Goal: Transaction & Acquisition: Book appointment/travel/reservation

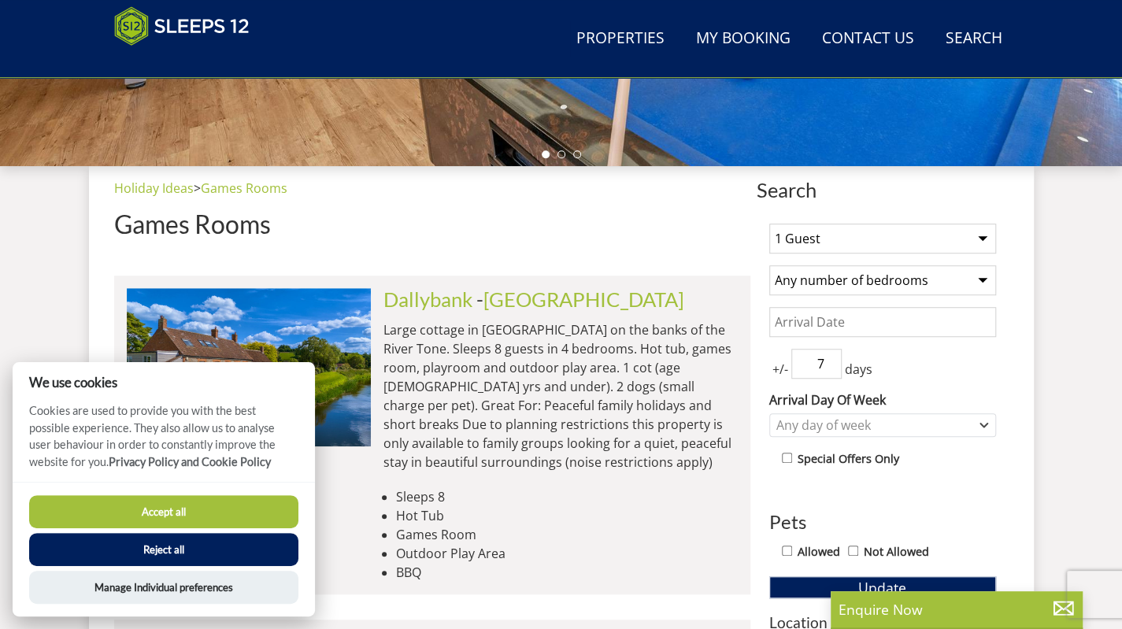
scroll to position [499, 0]
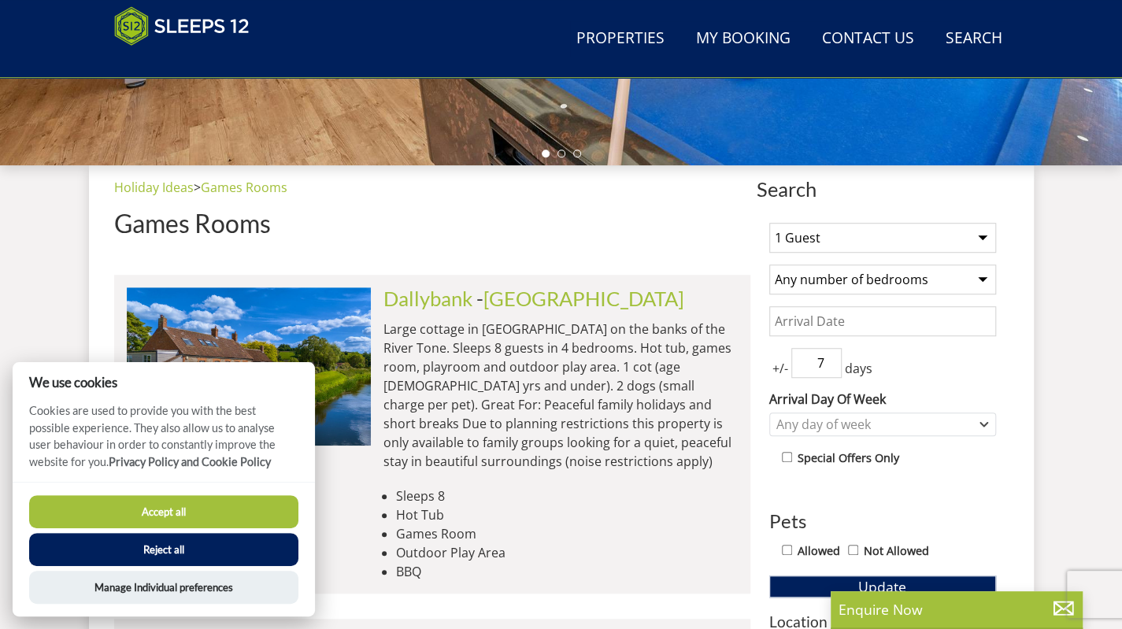
click at [214, 516] on button "Accept all" at bounding box center [163, 511] width 269 height 33
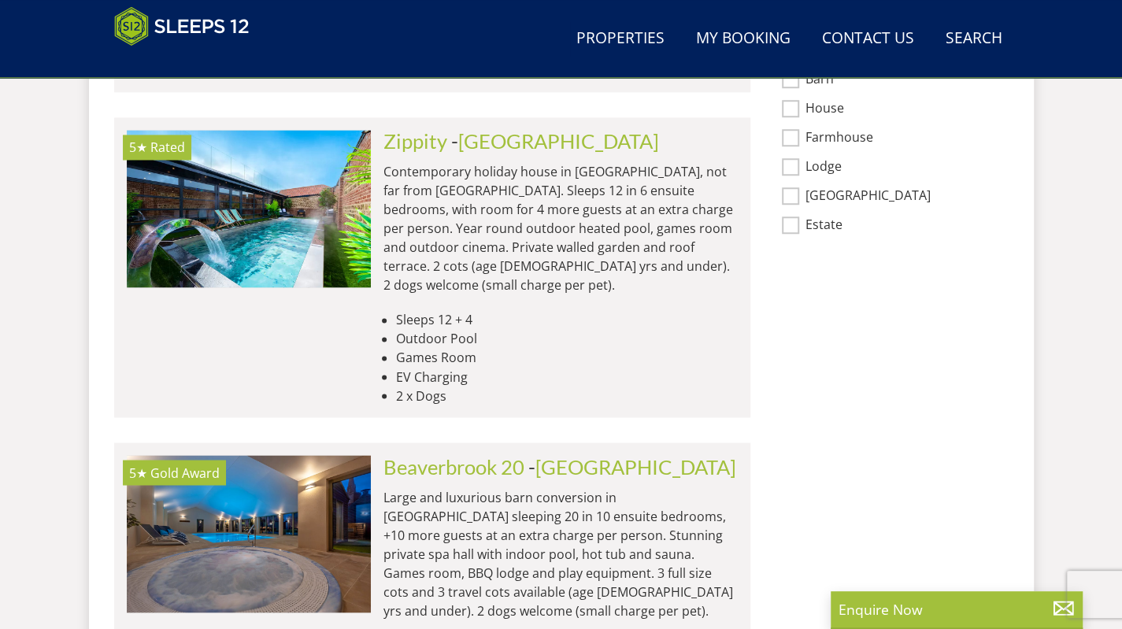
scroll to position [1315, 0]
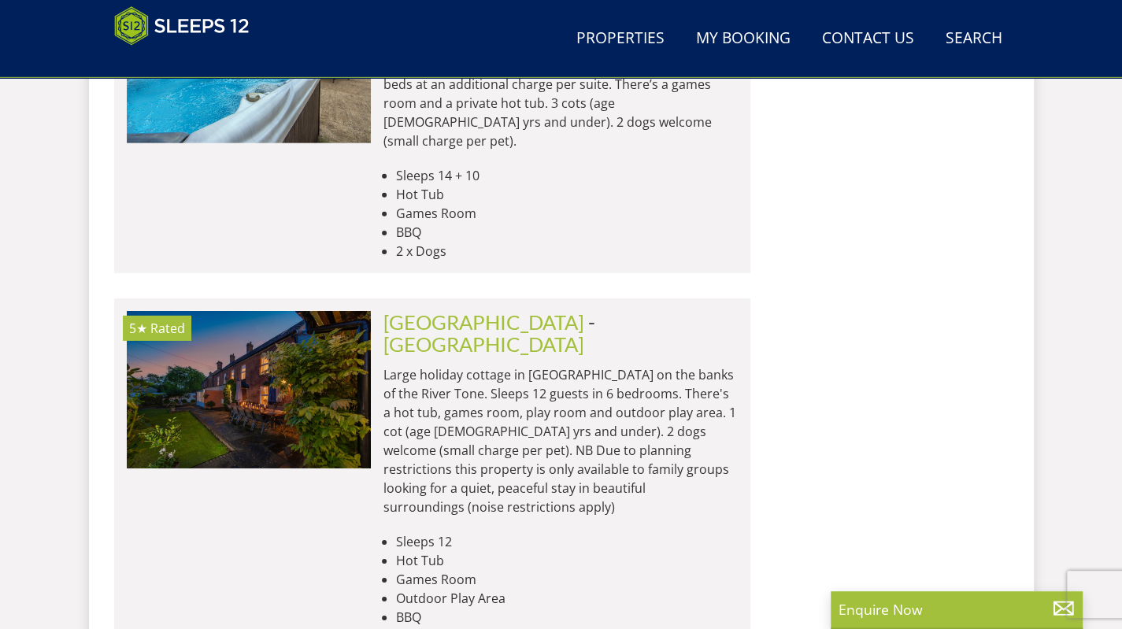
scroll to position [2741, 0]
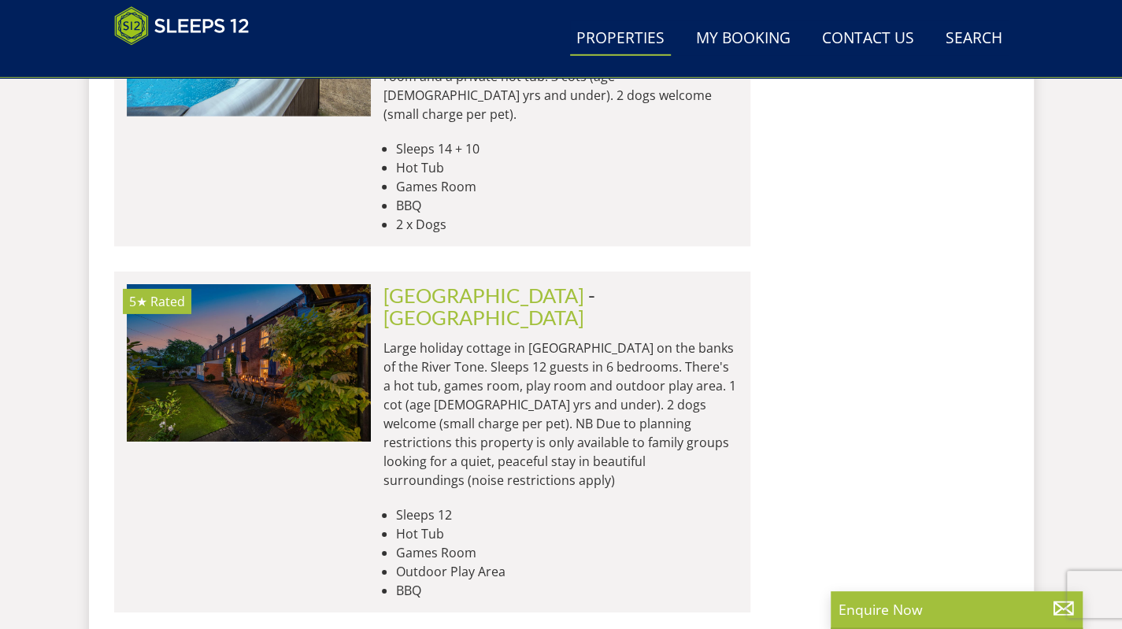
click at [618, 39] on link "Properties" at bounding box center [620, 38] width 101 height 35
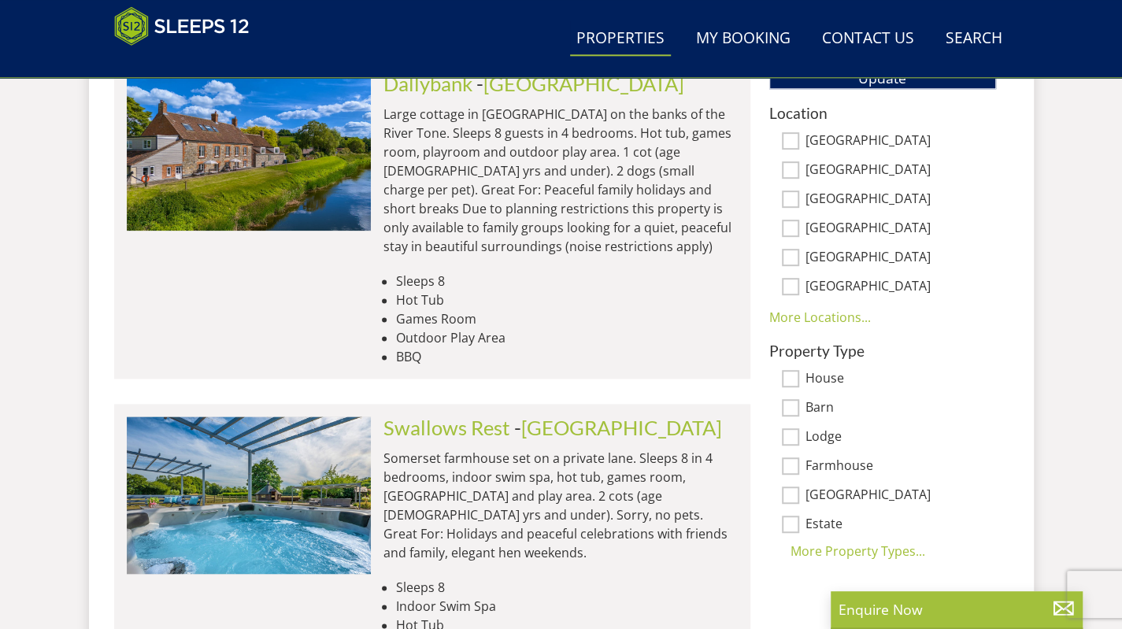
scroll to position [1009, 0]
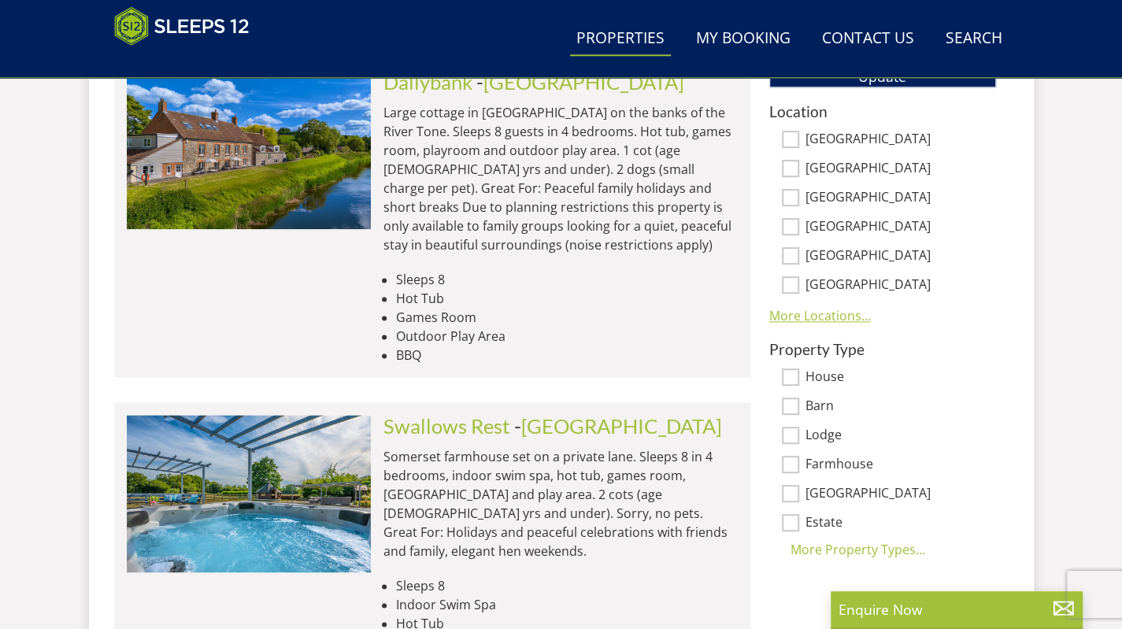
click at [791, 313] on link "More Locations..." at bounding box center [821, 315] width 102 height 17
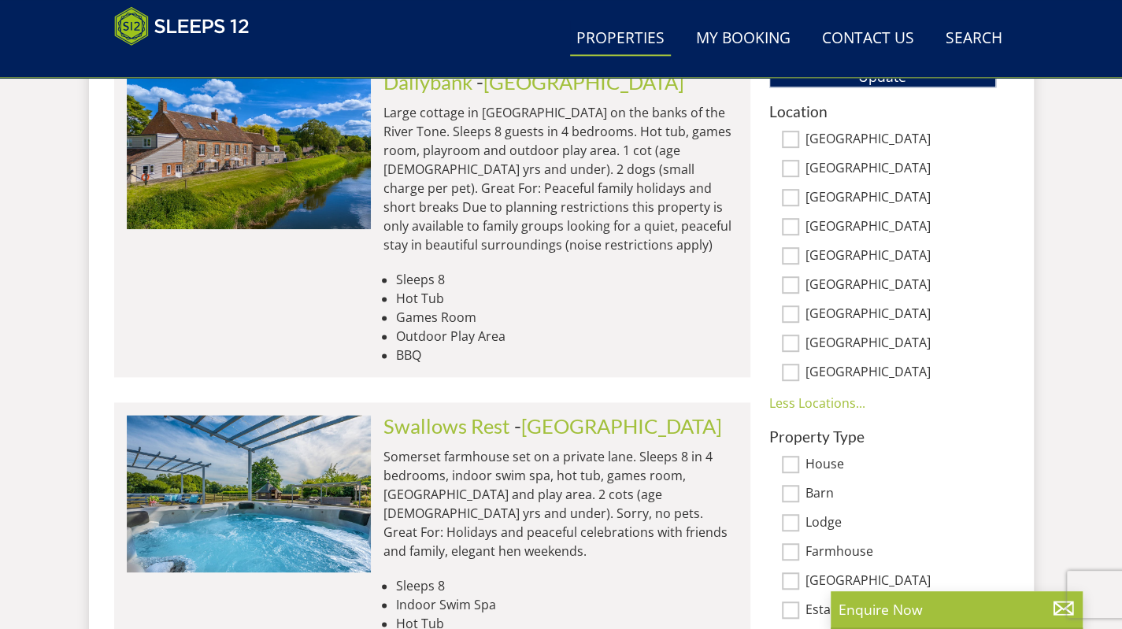
click at [790, 284] on input "[GEOGRAPHIC_DATA]" at bounding box center [790, 284] width 17 height 17
checkbox input "true"
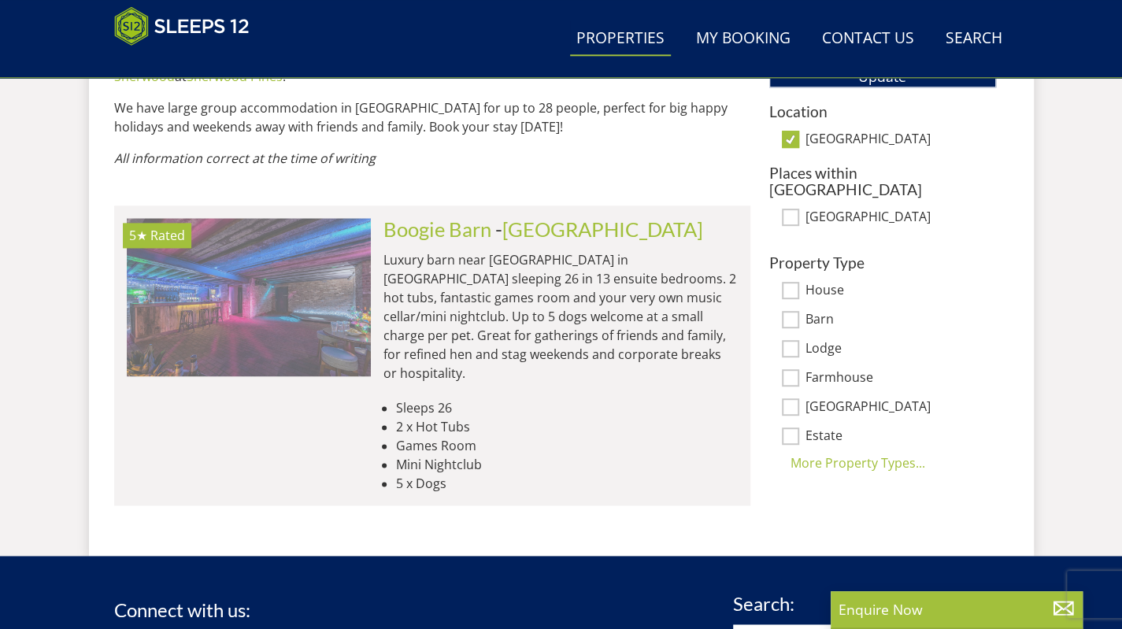
click at [264, 314] on img at bounding box center [249, 297] width 244 height 158
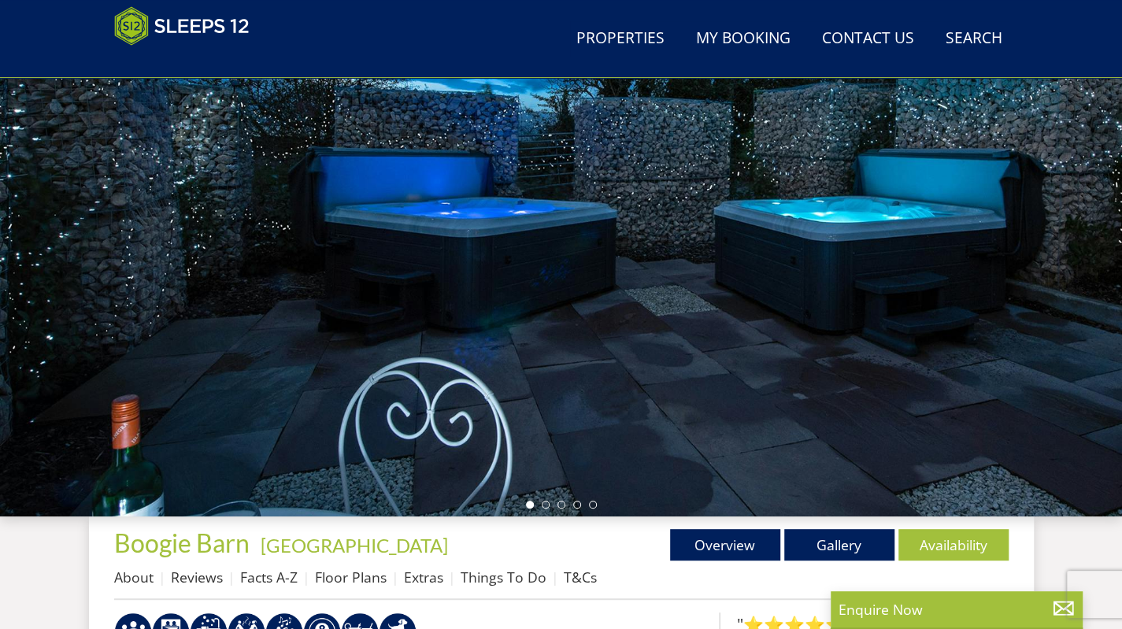
scroll to position [149, 0]
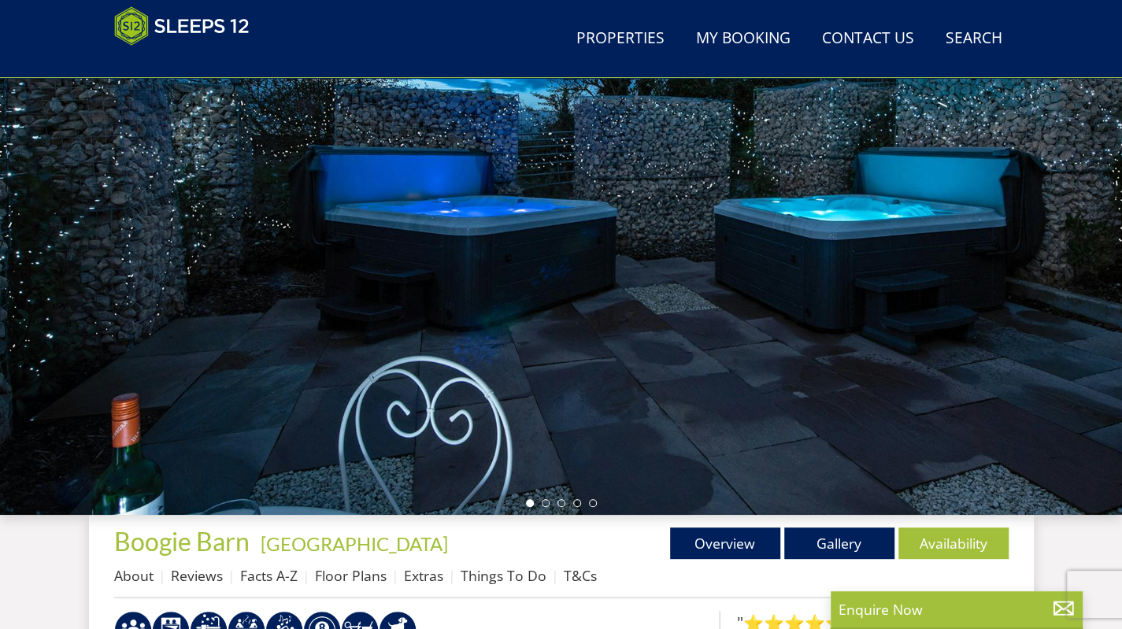
click at [651, 324] on div at bounding box center [561, 239] width 1122 height 551
click at [545, 499] on li at bounding box center [546, 503] width 8 height 8
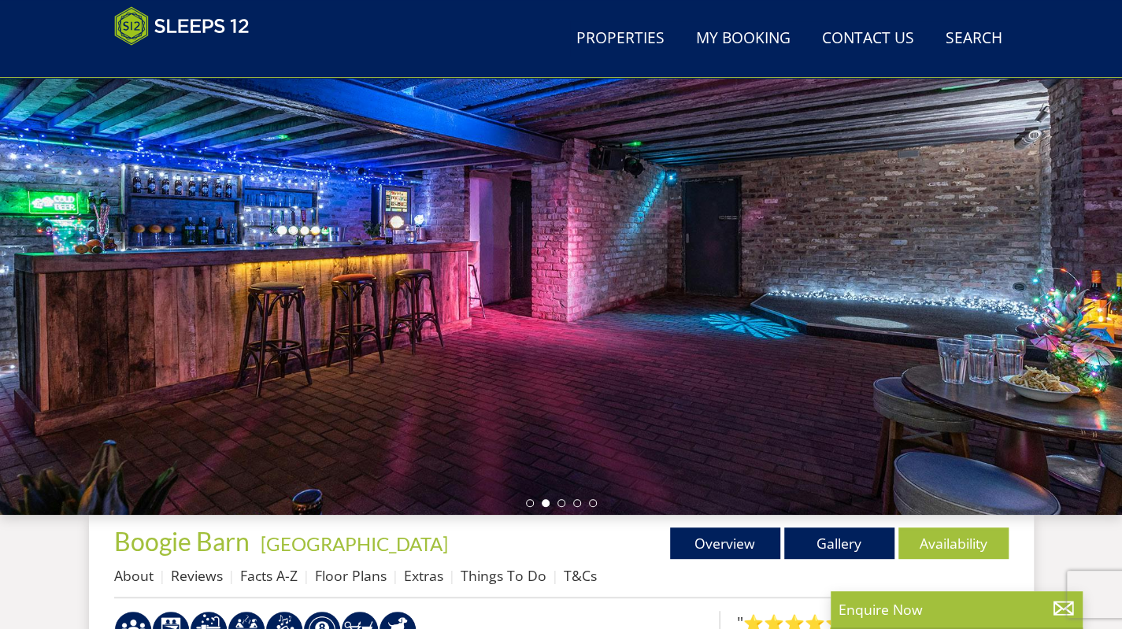
click at [556, 503] on ul at bounding box center [561, 503] width 71 height 8
click at [562, 503] on li at bounding box center [562, 503] width 8 height 8
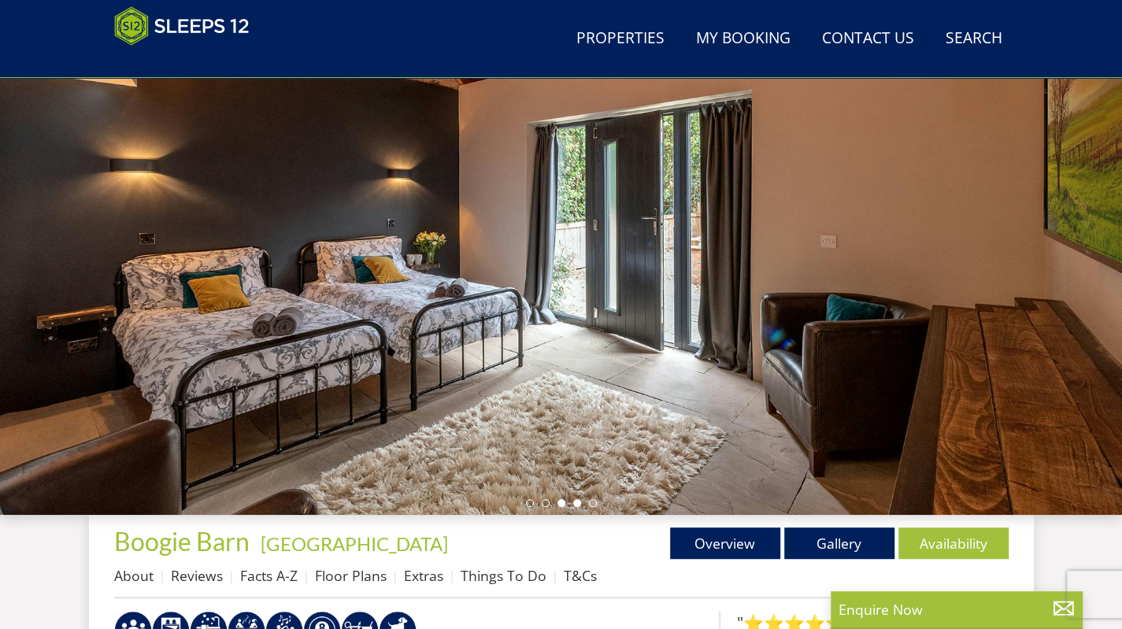
click at [578, 502] on li at bounding box center [577, 503] width 8 height 8
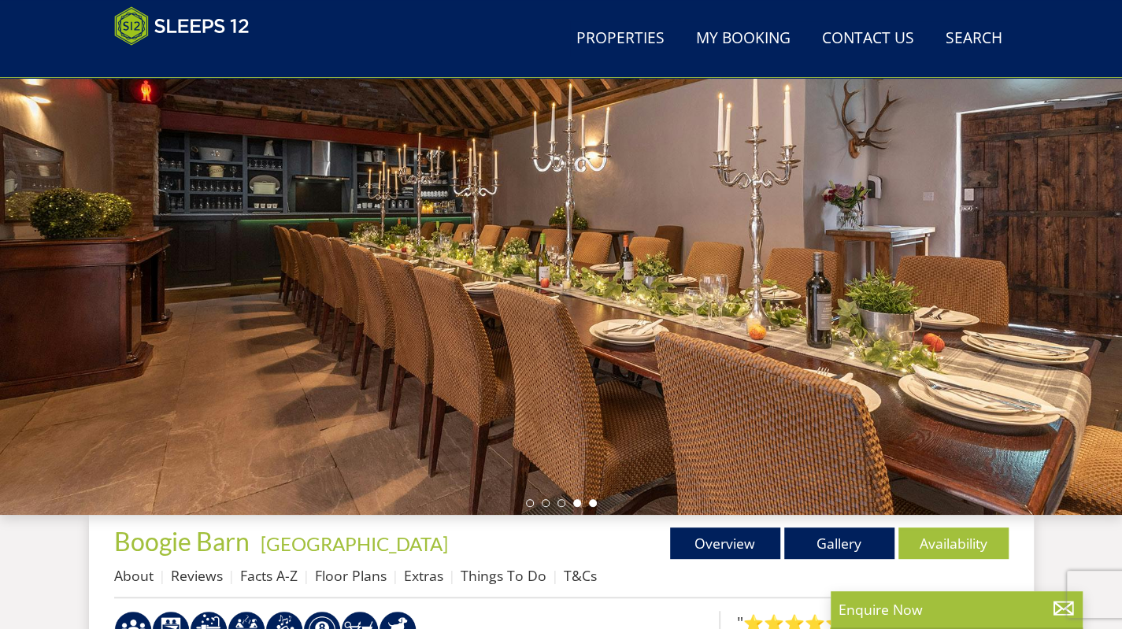
click at [591, 502] on li at bounding box center [593, 503] width 8 height 8
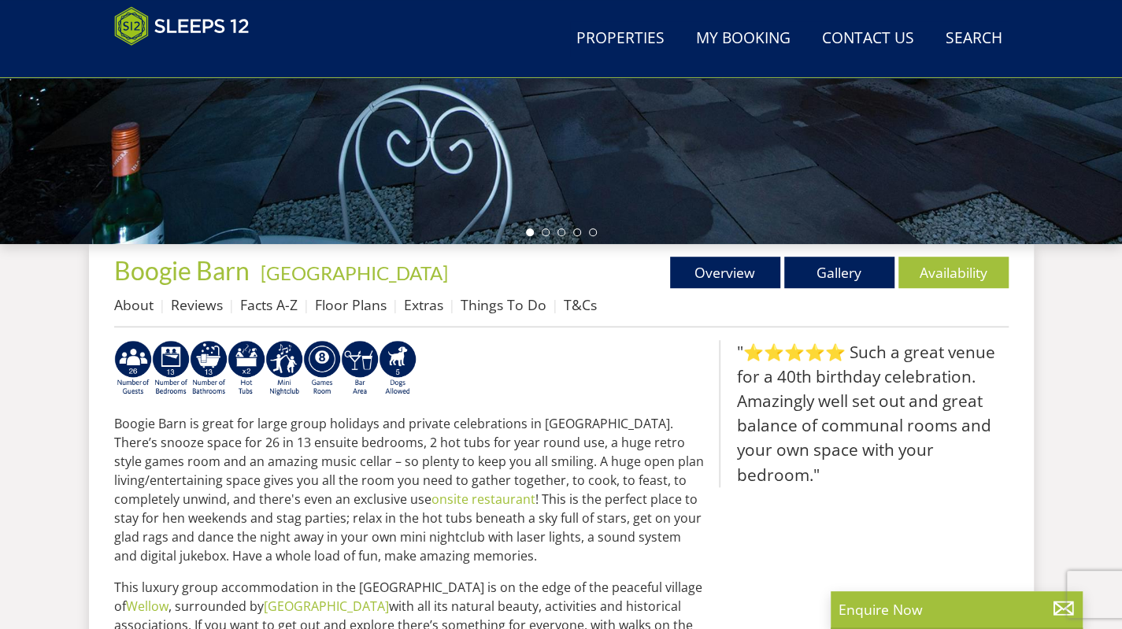
scroll to position [418, 0]
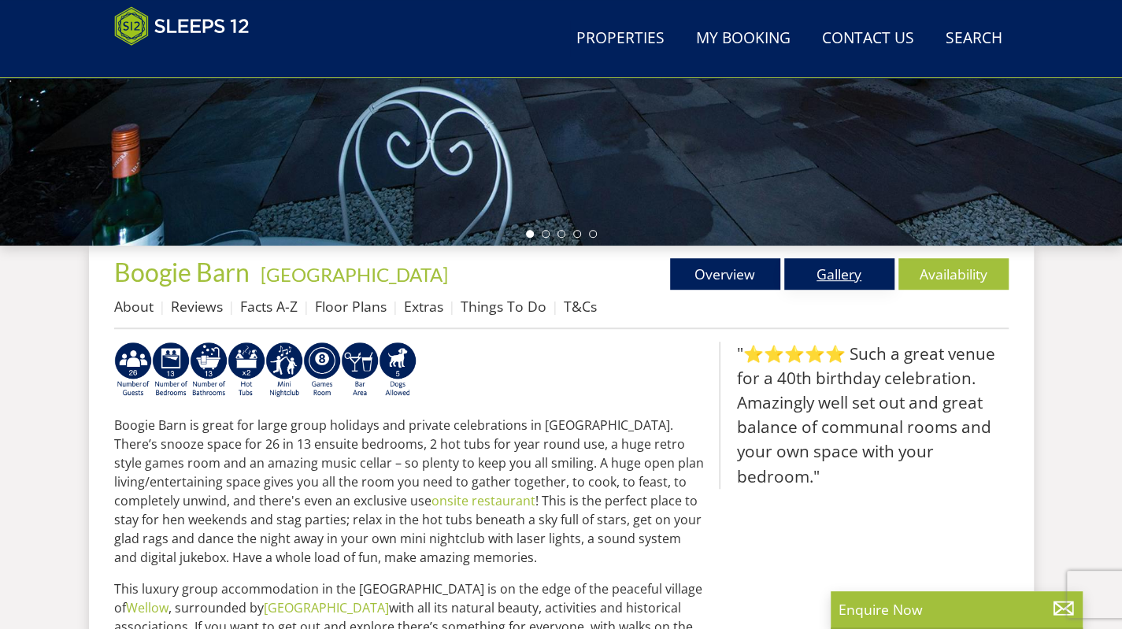
click at [833, 271] on link "Gallery" at bounding box center [839, 274] width 110 height 32
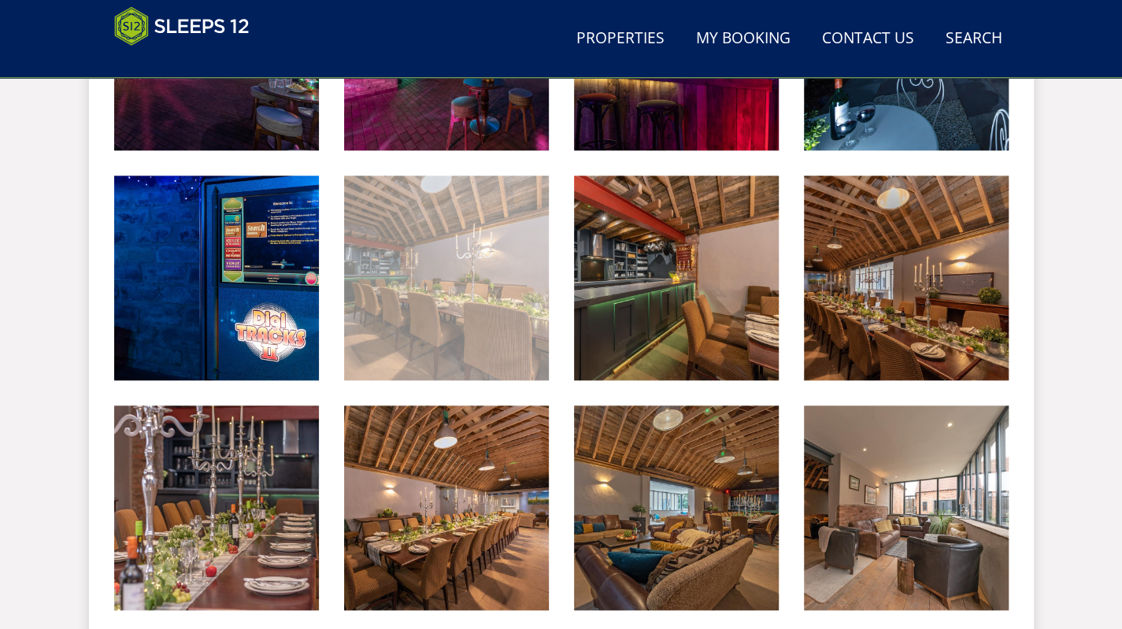
scroll to position [821, 0]
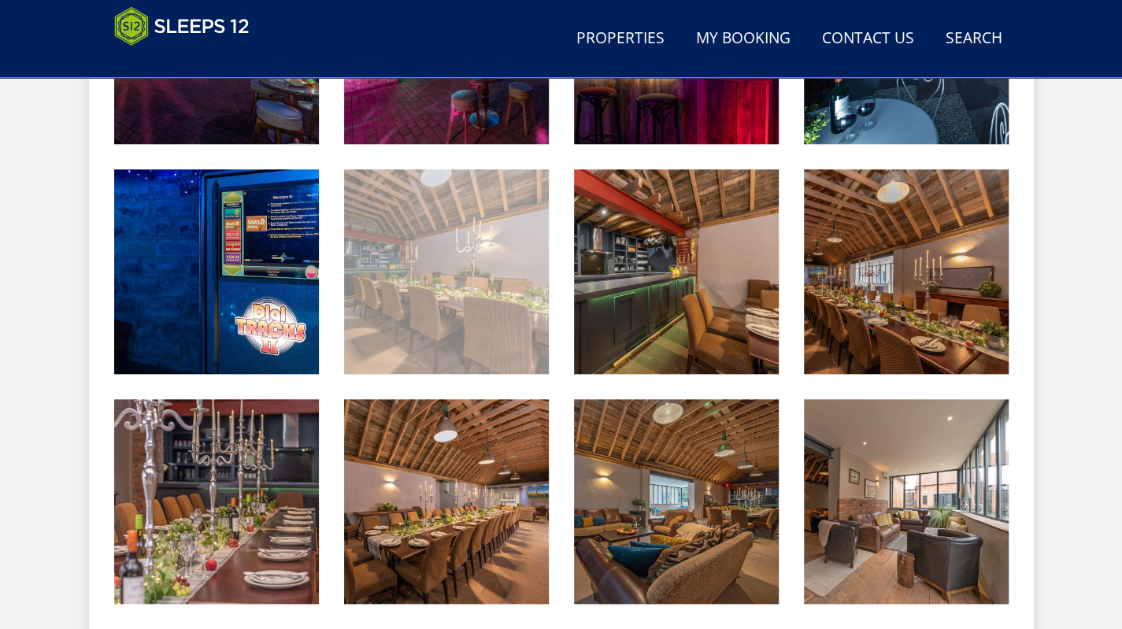
click at [444, 300] on img at bounding box center [446, 271] width 205 height 205
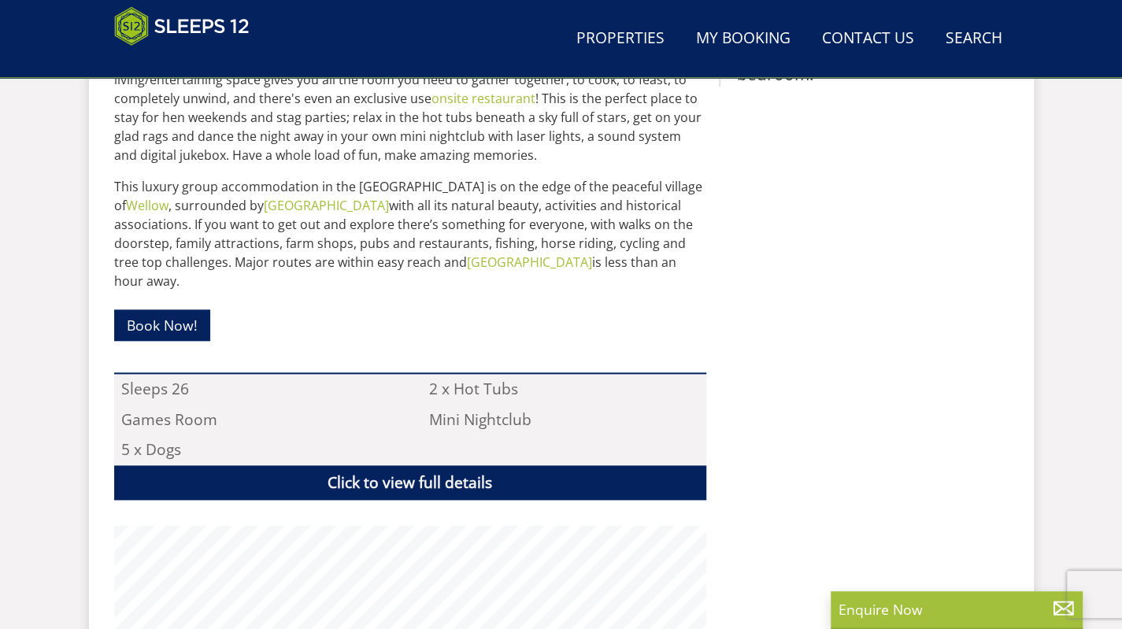
scroll to position [418, 0]
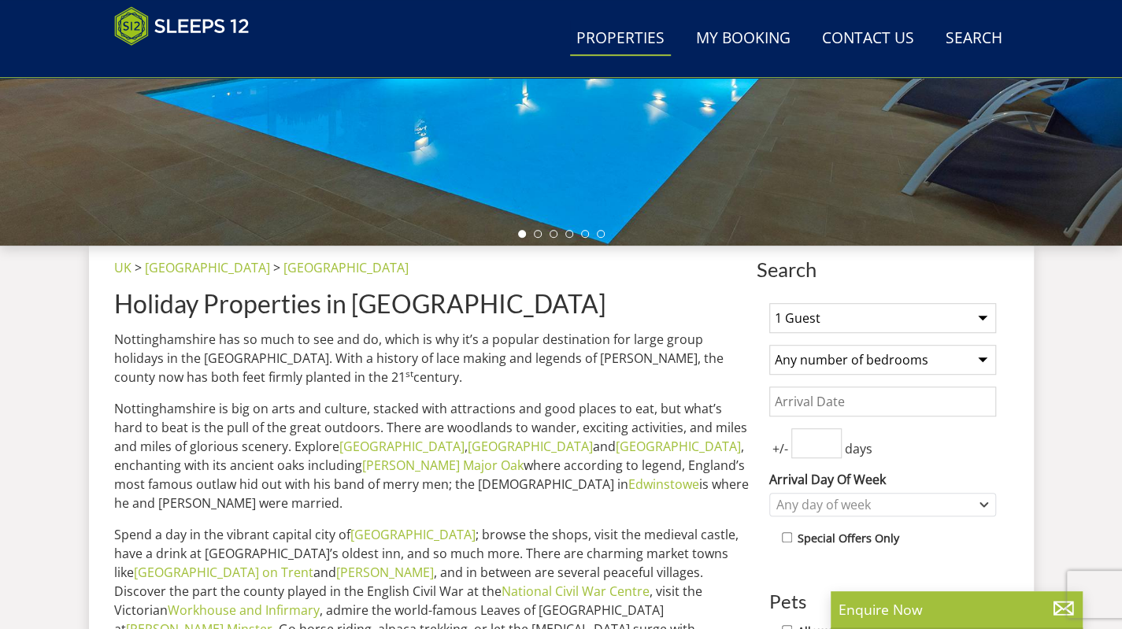
scroll to position [1009, 0]
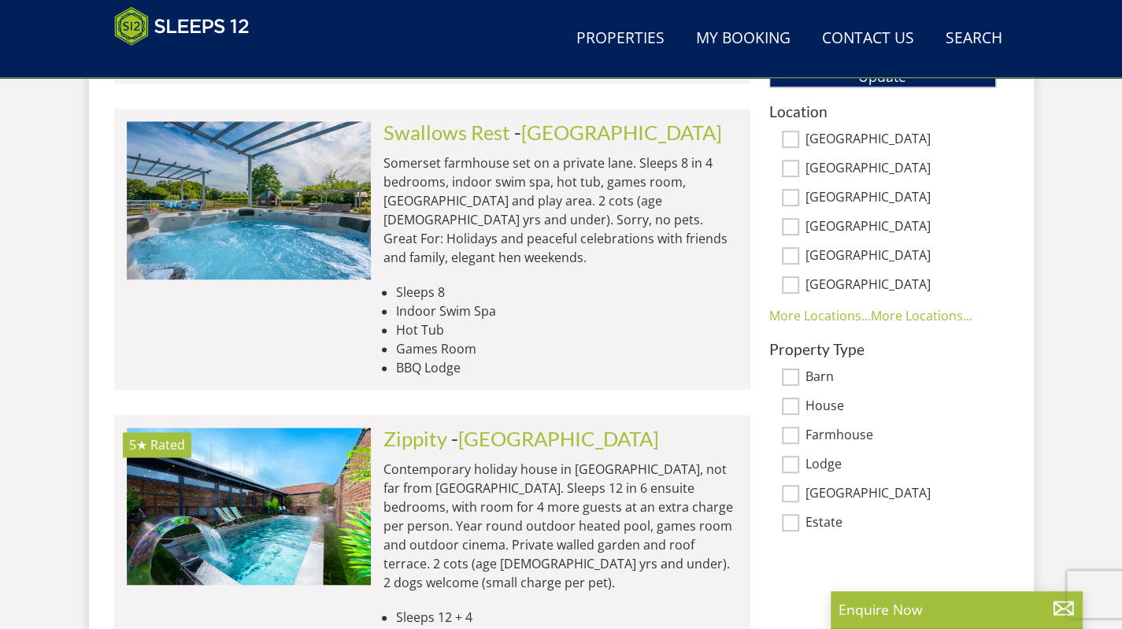
scroll to position [2741, 0]
